Goal: Book appointment/travel/reservation

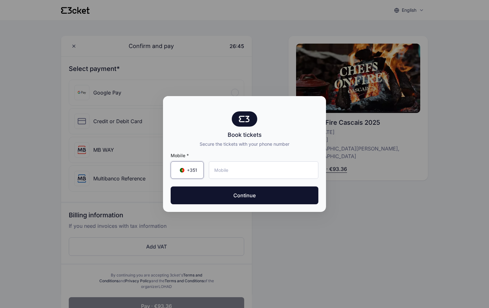
click at [192, 171] on span "+351" at bounding box center [192, 170] width 10 height 6
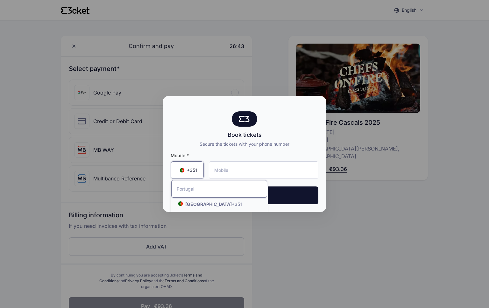
click at [195, 189] on input "Search by country name or country code" at bounding box center [219, 188] width 96 height 17
type input "[GEOGRAPHIC_DATA]"
click at [197, 202] on strong "[GEOGRAPHIC_DATA]" at bounding box center [208, 203] width 46 height 5
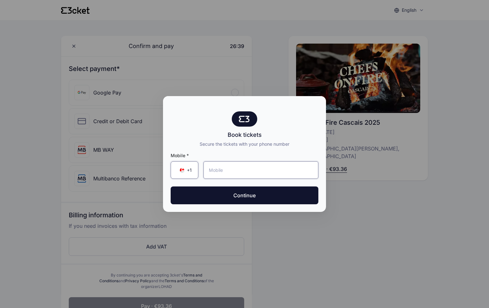
click at [254, 169] on input "tel" at bounding box center [260, 169] width 115 height 17
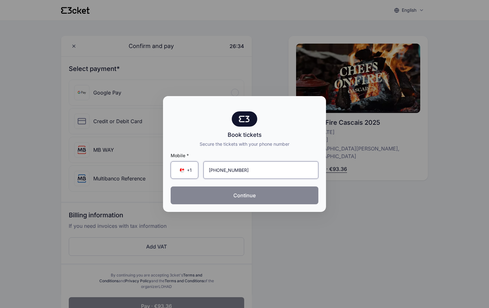
type input "[PHONE_NUMBER]"
click at [265, 192] on button "Continue" at bounding box center [245, 195] width 148 height 18
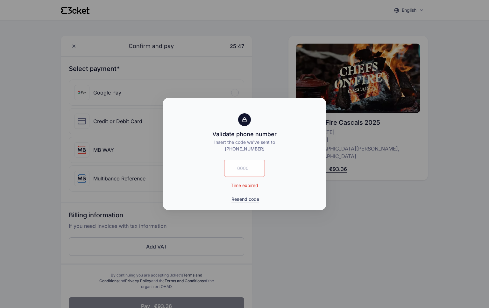
click at [241, 199] on button "Resend code" at bounding box center [245, 199] width 28 height 6
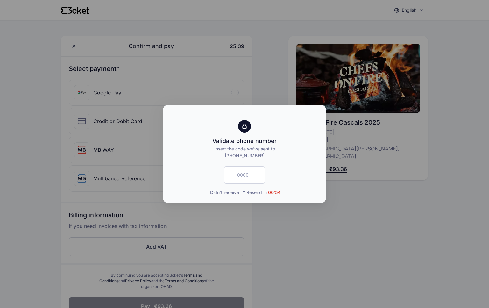
click at [314, 232] on div at bounding box center [244, 154] width 489 height 308
click at [295, 239] on div at bounding box center [244, 154] width 489 height 308
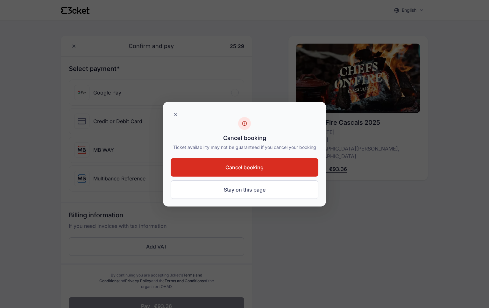
click at [251, 167] on span "Cancel booking" at bounding box center [244, 168] width 38 height 8
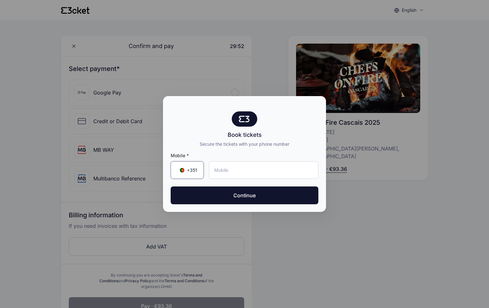
click at [197, 169] on div "+351 ▼" at bounding box center [187, 169] width 33 height 17
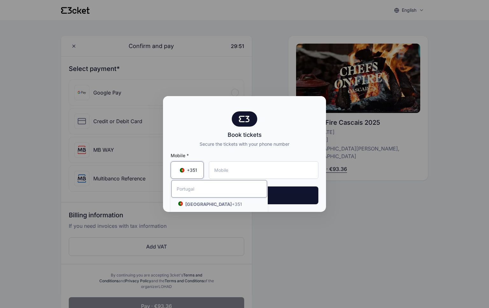
click at [199, 191] on input "Search by country name or country code" at bounding box center [219, 188] width 96 height 17
type input "[GEOGRAPHIC_DATA]"
click at [199, 207] on li "Canada +1" at bounding box center [219, 204] width 97 height 12
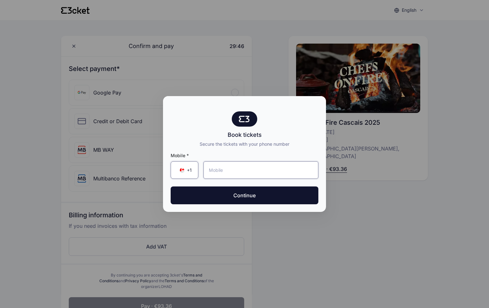
click at [240, 171] on input "tel" at bounding box center [260, 169] width 115 height 17
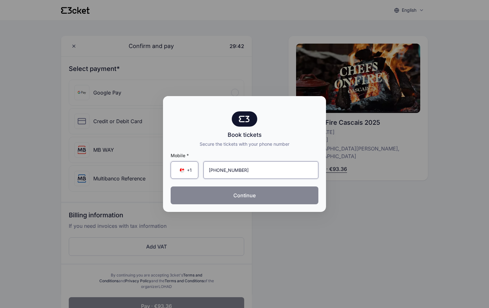
type input "[PHONE_NUMBER]"
click at [266, 196] on button "Continue" at bounding box center [245, 195] width 148 height 18
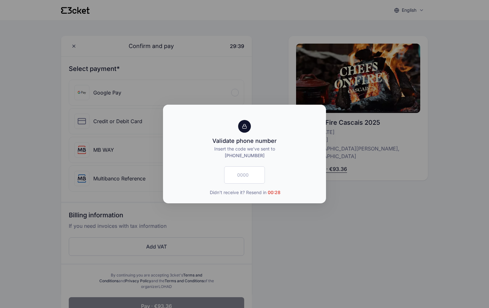
click at [265, 225] on div at bounding box center [244, 154] width 489 height 308
